Goal: Check status: Check status

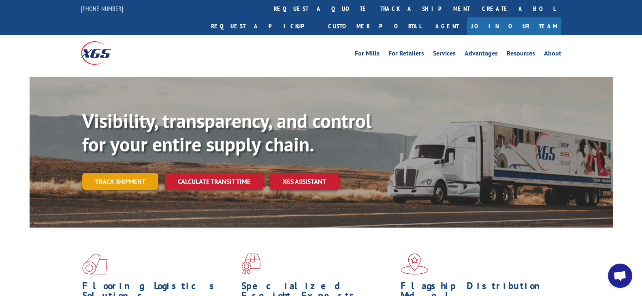
click at [144, 173] on link "Track shipment" at bounding box center [120, 181] width 76 height 17
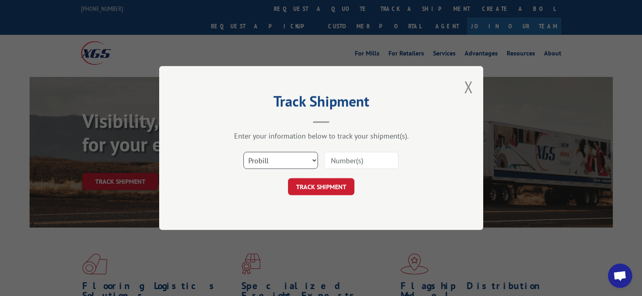
click at [308, 156] on select "Select category... Probill BOL PO" at bounding box center [281, 160] width 75 height 17
select select "bol"
click at [244, 152] on select "Select category... Probill BOL PO" at bounding box center [281, 160] width 75 height 17
click at [349, 161] on input at bounding box center [361, 160] width 75 height 17
type input "6017415"
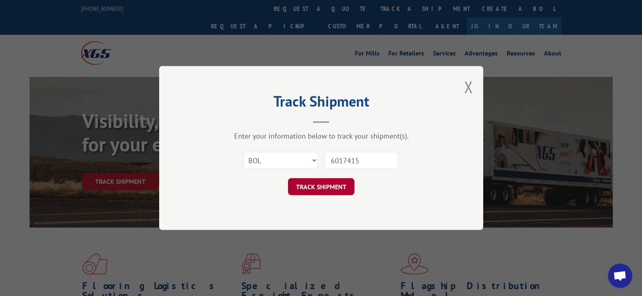
click at [297, 183] on button "TRACK SHIPMENT" at bounding box center [321, 186] width 66 height 17
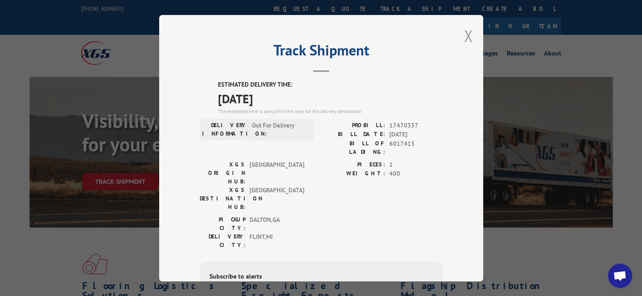
click at [464, 36] on button "Close modal" at bounding box center [468, 35] width 9 height 21
